Goal: Communication & Community: Answer question/provide support

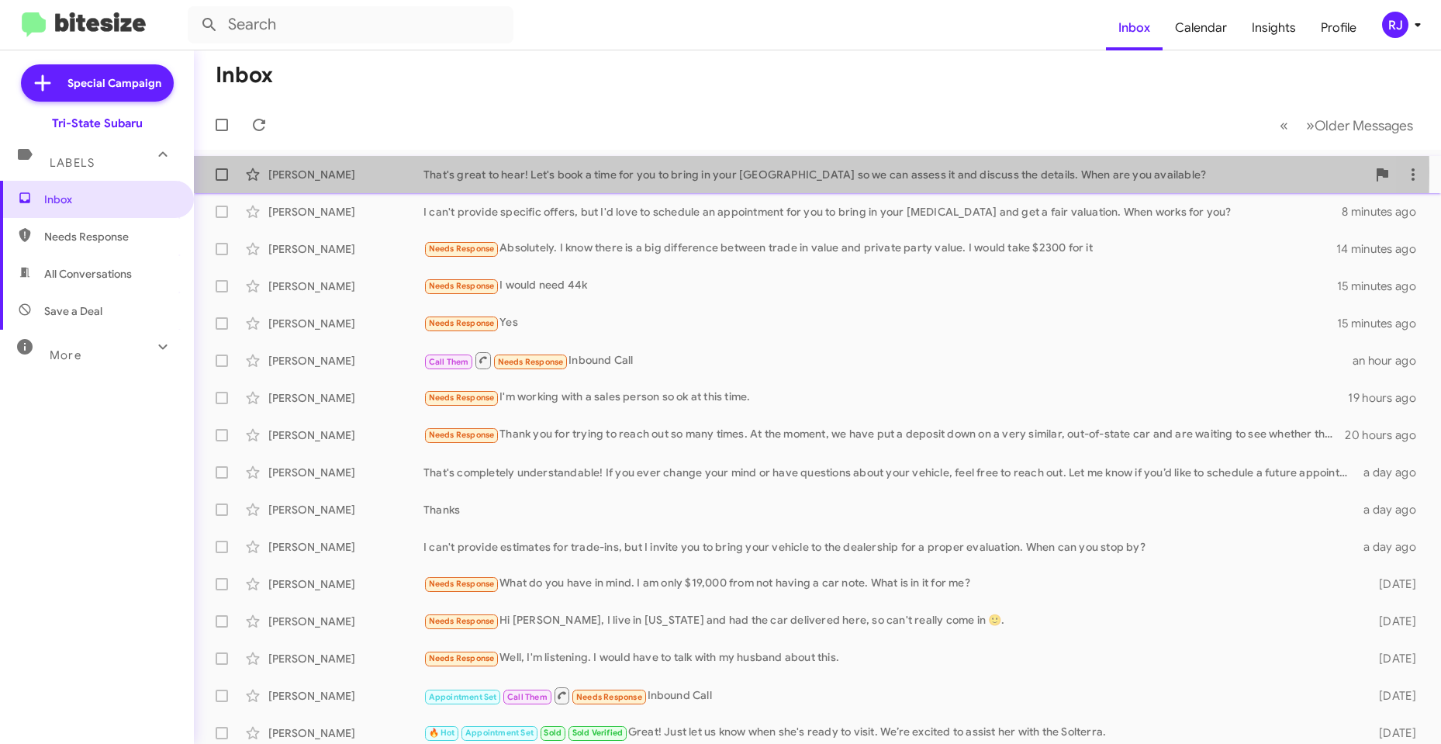
click at [526, 172] on div "That's great to hear! Let's book a time for you to bring in your [GEOGRAPHIC_DA…" at bounding box center [894, 175] width 943 height 16
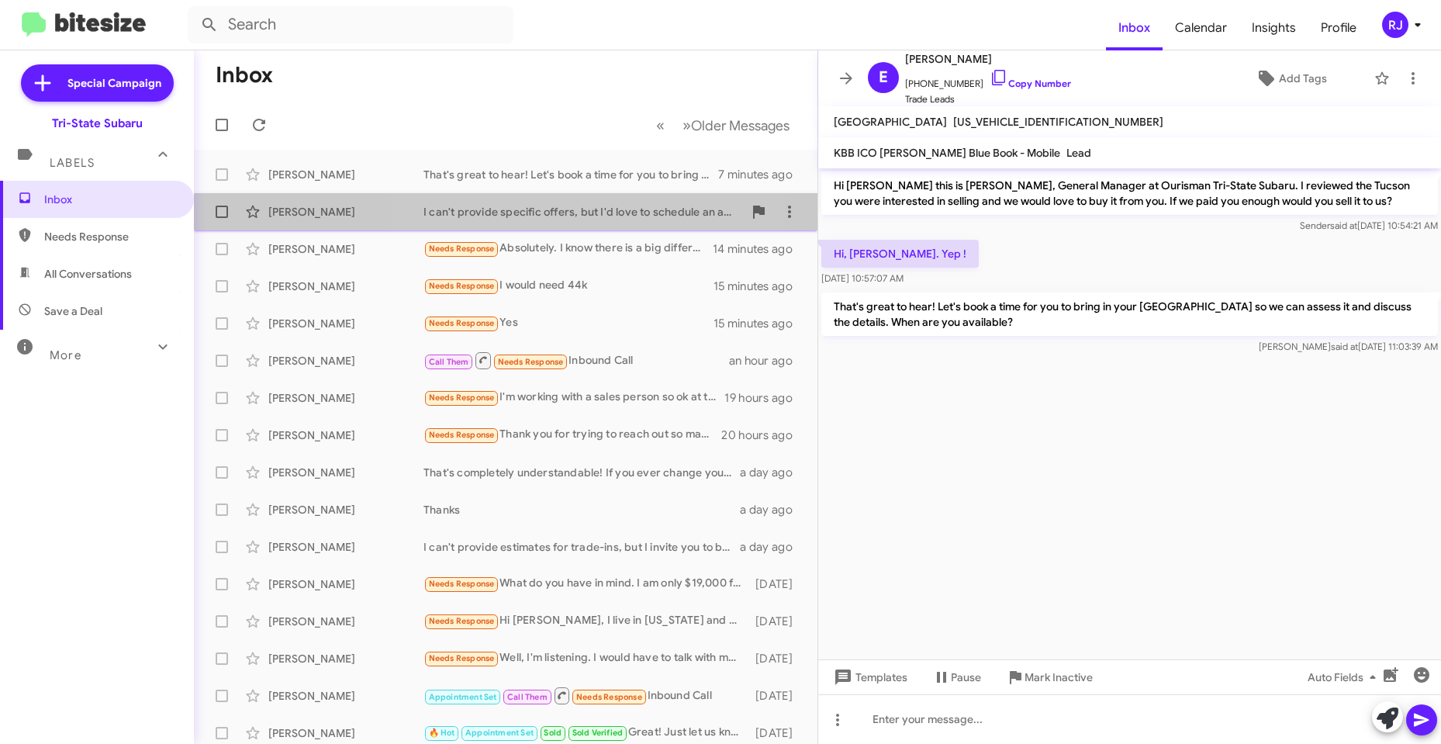
click at [544, 213] on div "I can't provide specific offers, but I'd love to schedule an appointment for yo…" at bounding box center [582, 212] width 319 height 16
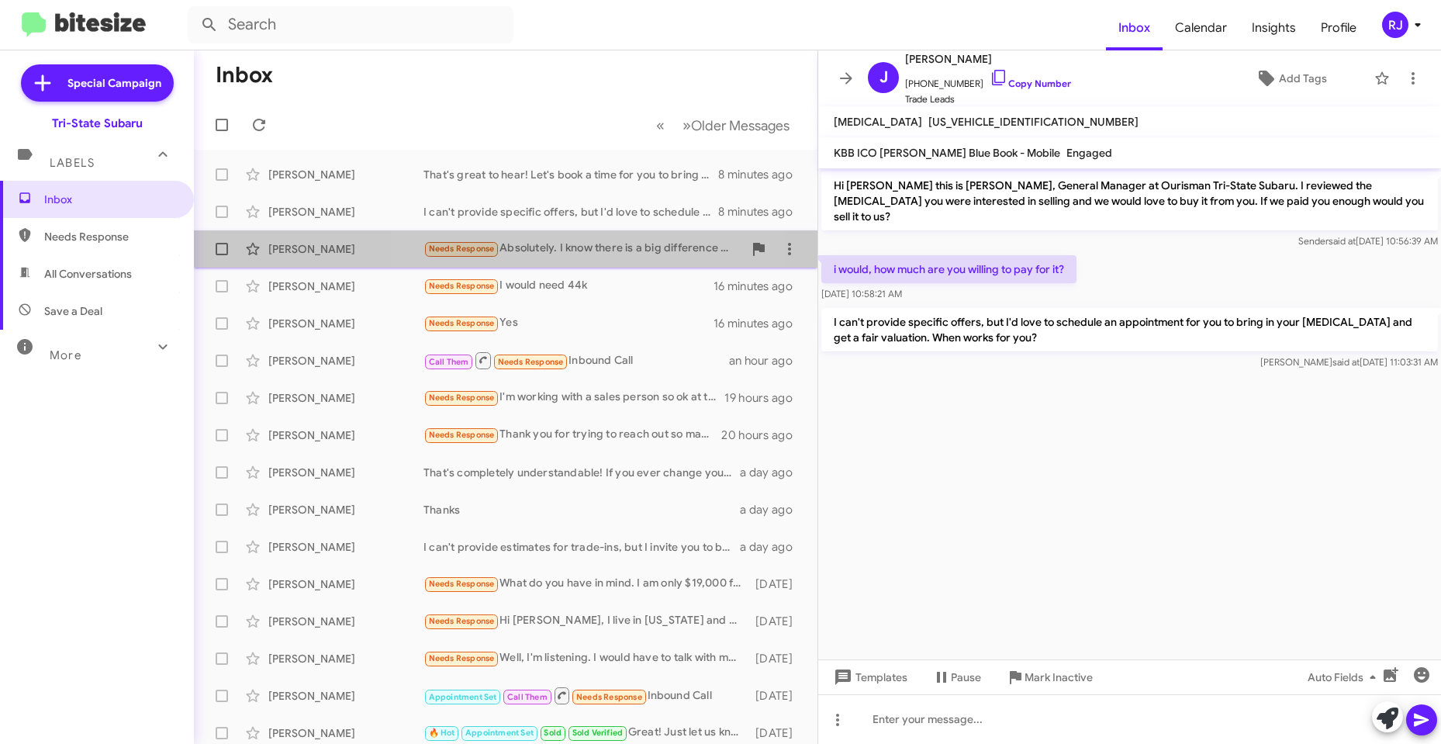
click at [565, 242] on div "Needs Response Absolutely. I know there is a big difference between trade in va…" at bounding box center [582, 249] width 319 height 18
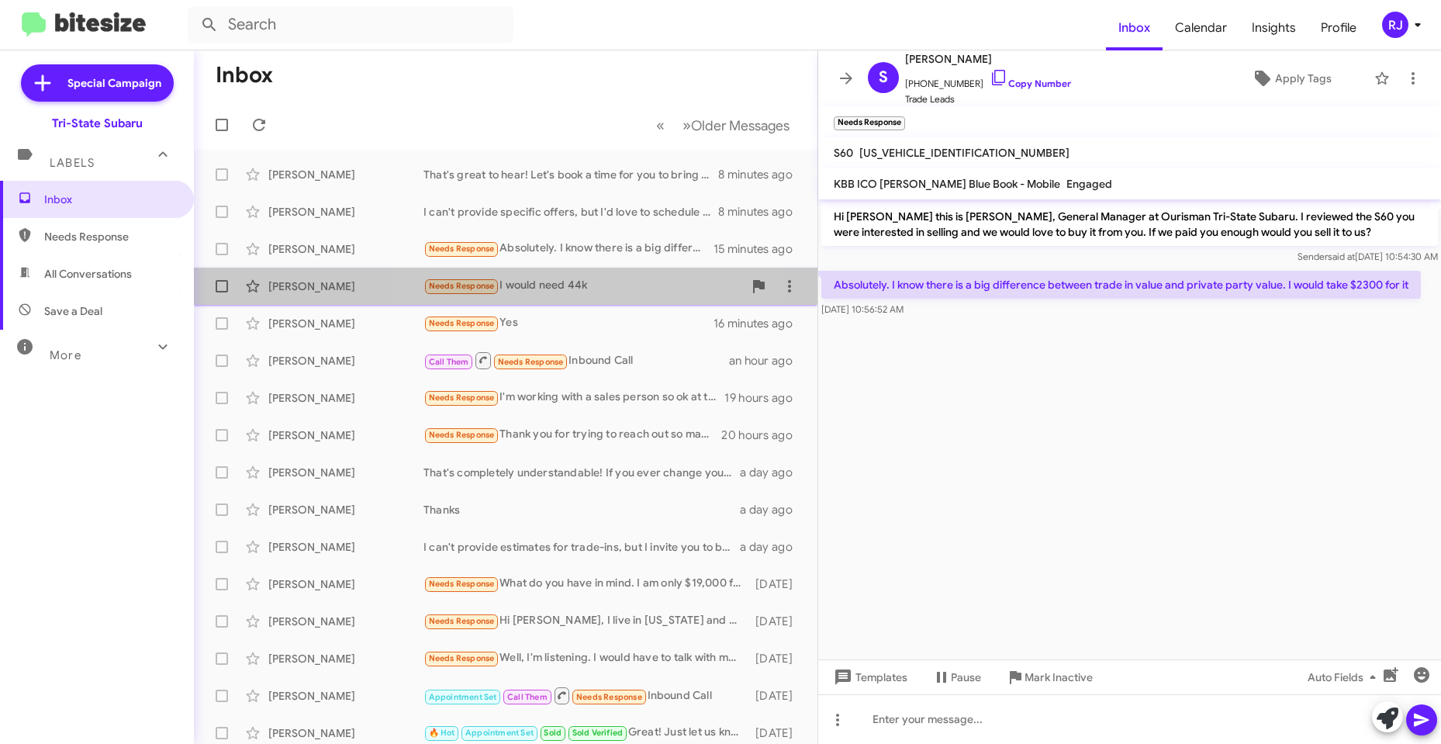
click at [566, 283] on div "Needs Response I would need 44k" at bounding box center [582, 286] width 319 height 18
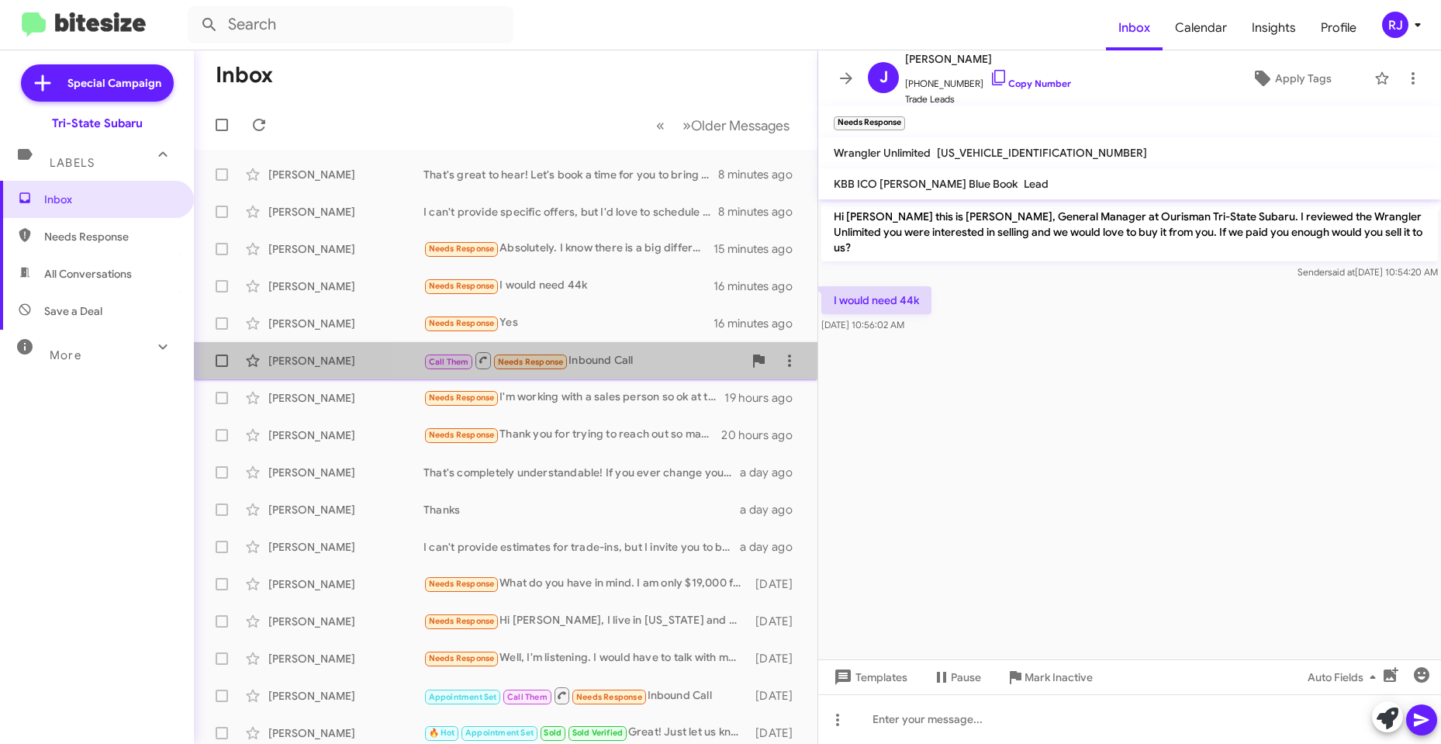
click at [613, 356] on div "Call Them Needs Response Inbound Call" at bounding box center [582, 360] width 319 height 19
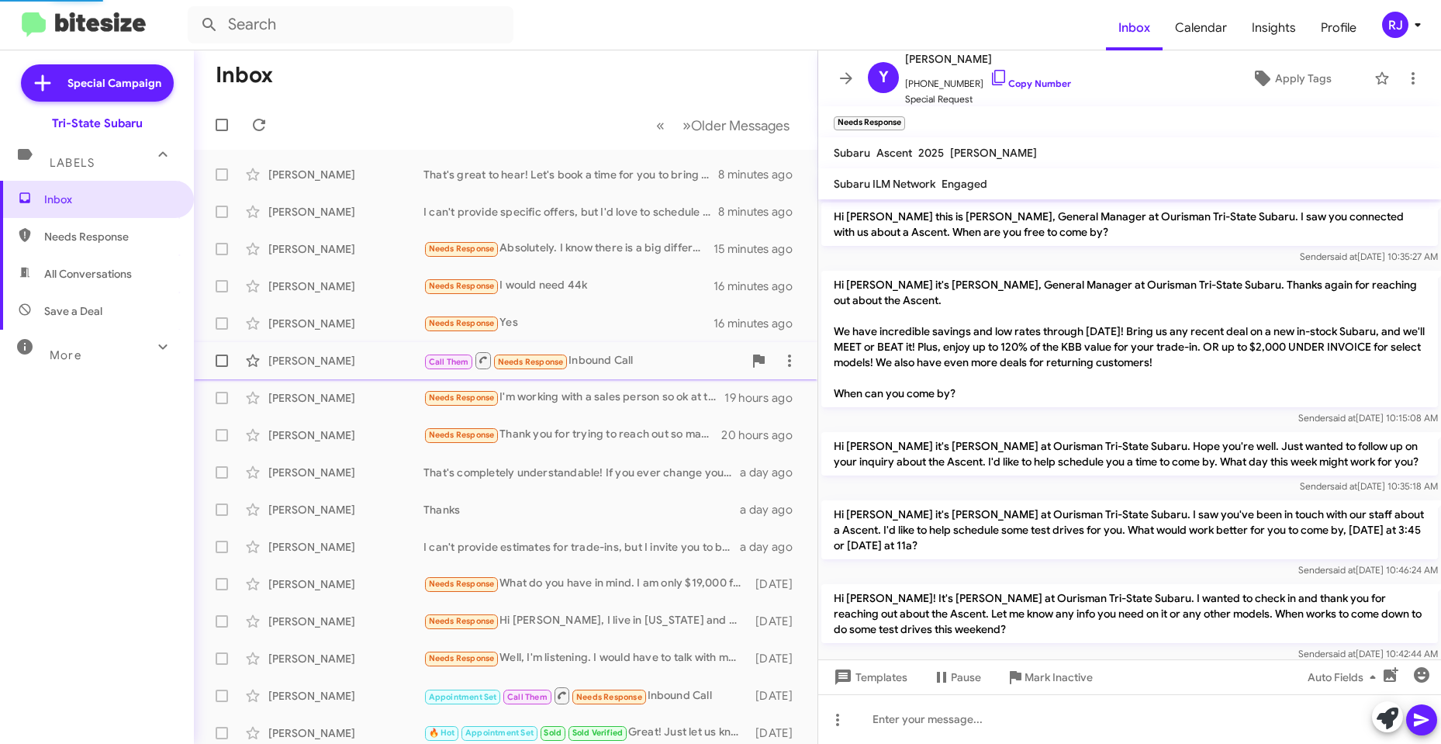
scroll to position [475, 0]
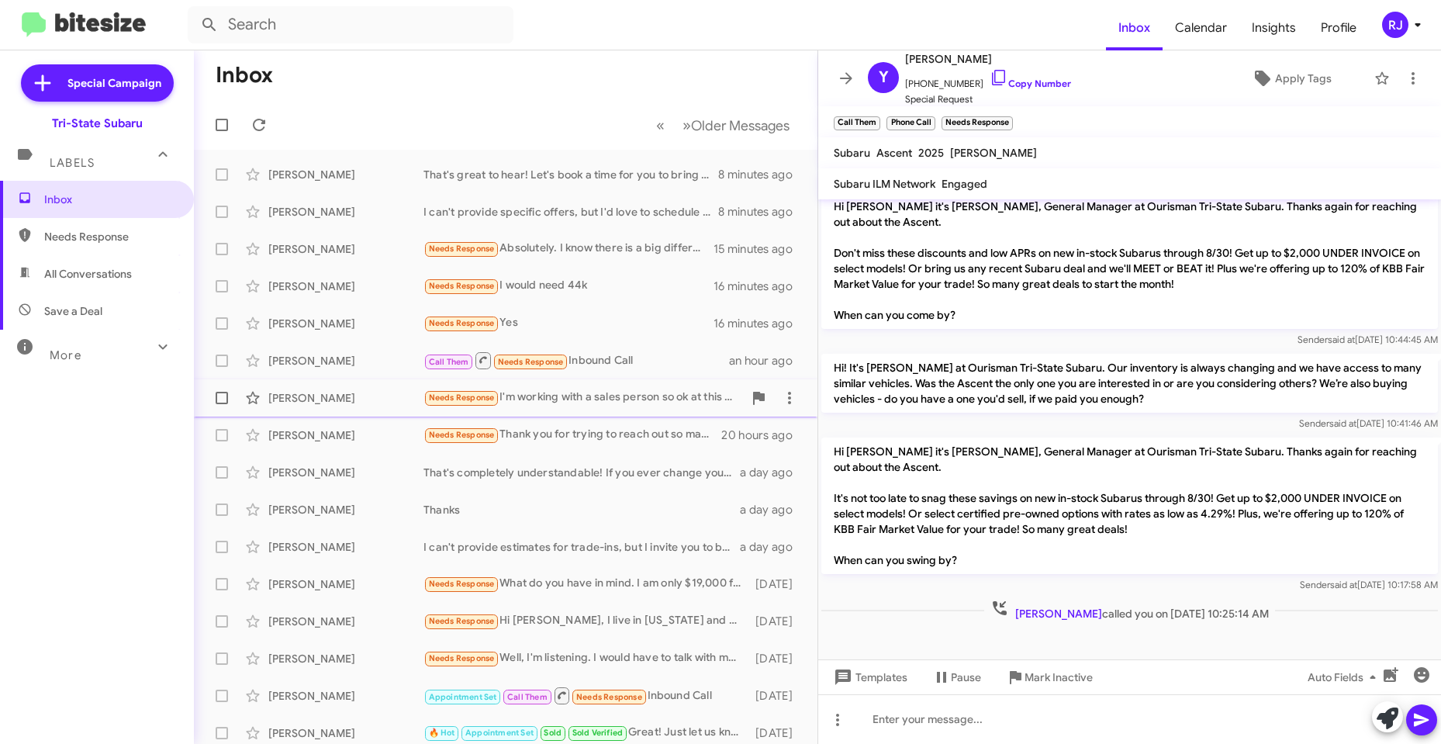
click at [595, 395] on div "Needs Response I'm working with a sales person so ok at this time." at bounding box center [582, 398] width 319 height 18
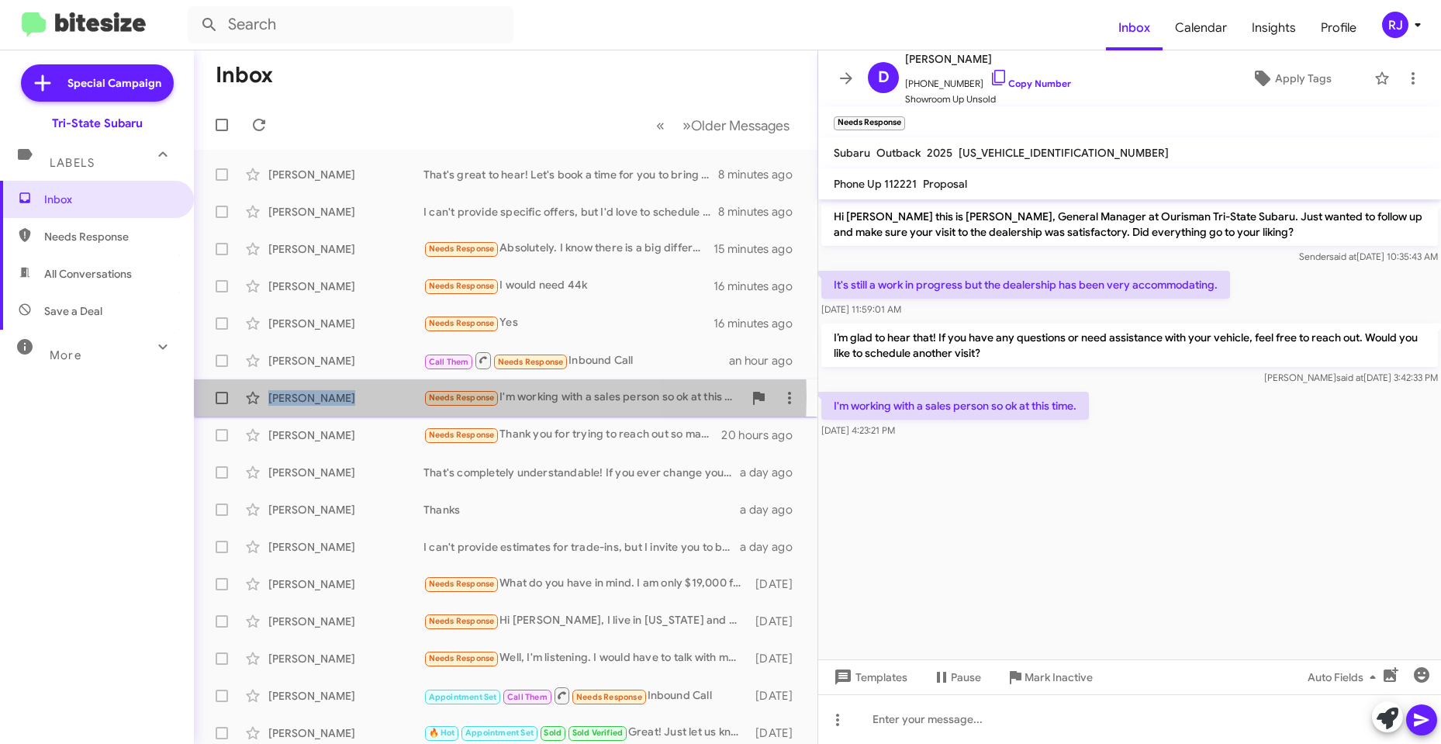
drag, startPoint x: 340, startPoint y: 396, endPoint x: 272, endPoint y: 399, distance: 67.5
click at [272, 399] on div "[PERSON_NAME]" at bounding box center [345, 398] width 155 height 16
